Goal: Task Accomplishment & Management: Manage account settings

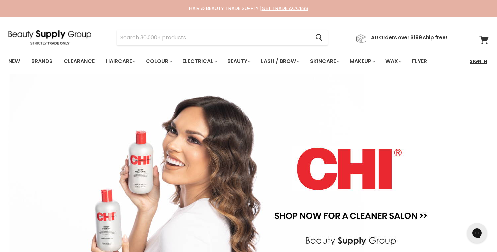
click at [478, 63] on link "Sign In" at bounding box center [478, 62] width 25 height 14
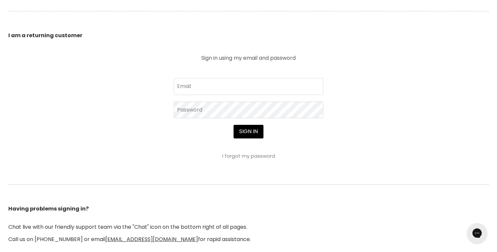
scroll to position [228, 0]
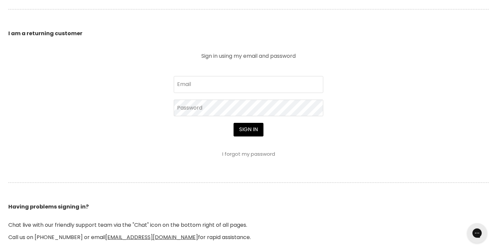
click at [244, 152] on link "I forgot my password" at bounding box center [248, 154] width 53 height 7
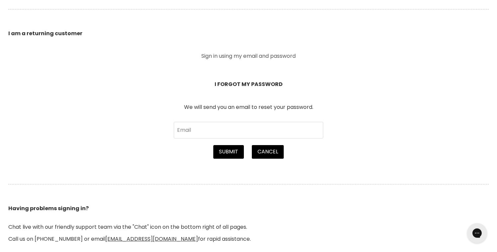
click at [233, 139] on form "I FORGOT MY PASSWORD We will send you an email to reset your password. Email Su…" at bounding box center [249, 119] width 150 height 77
click at [233, 127] on input "Email" at bounding box center [249, 130] width 150 height 17
type input "m"
type input "[PERSON_NAME][EMAIL_ADDRESS][PERSON_NAME][DOMAIN_NAME]"
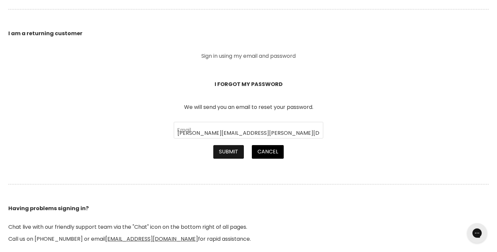
click at [232, 155] on button "Submit" at bounding box center [228, 151] width 31 height 13
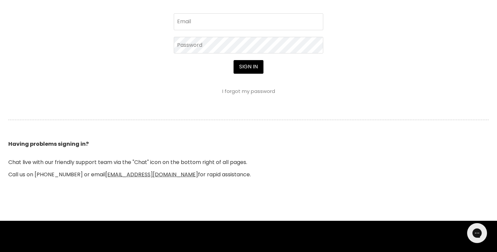
scroll to position [252, 0]
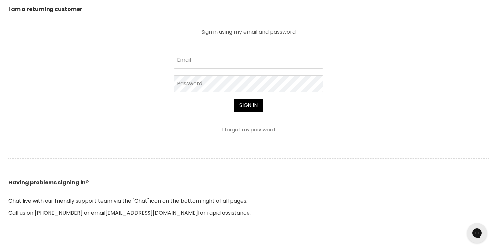
click at [251, 130] on link "I forgot my password" at bounding box center [248, 129] width 53 height 7
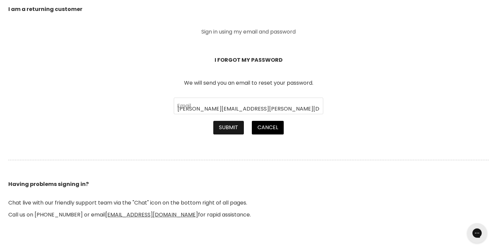
click at [232, 126] on button "Submit" at bounding box center [228, 127] width 31 height 13
